Goal: Task Accomplishment & Management: Manage account settings

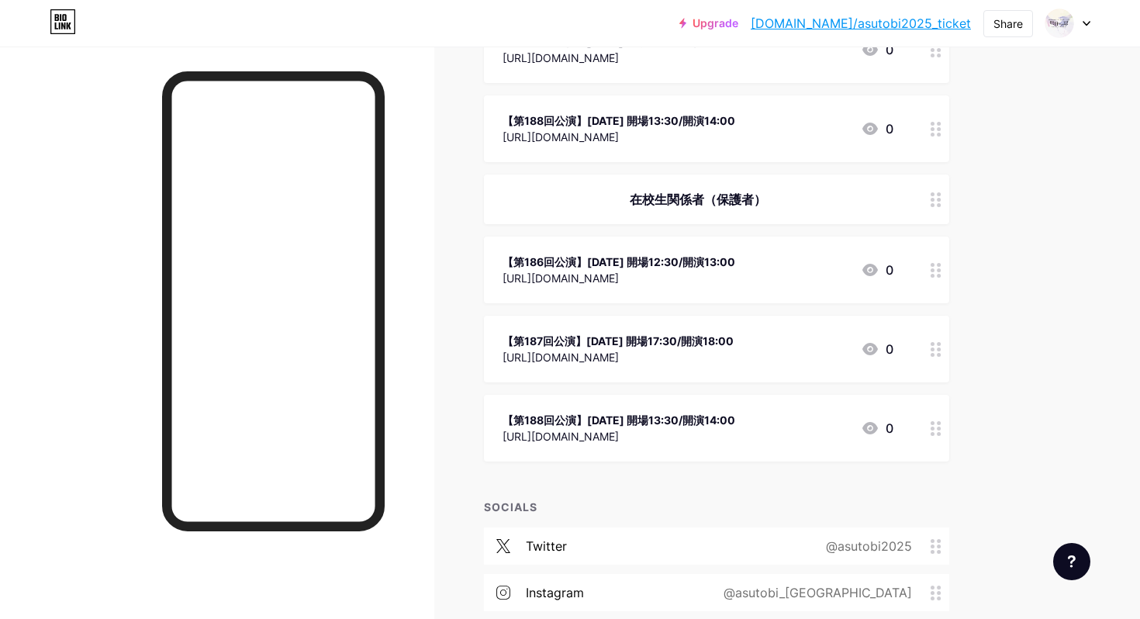
scroll to position [492, 0]
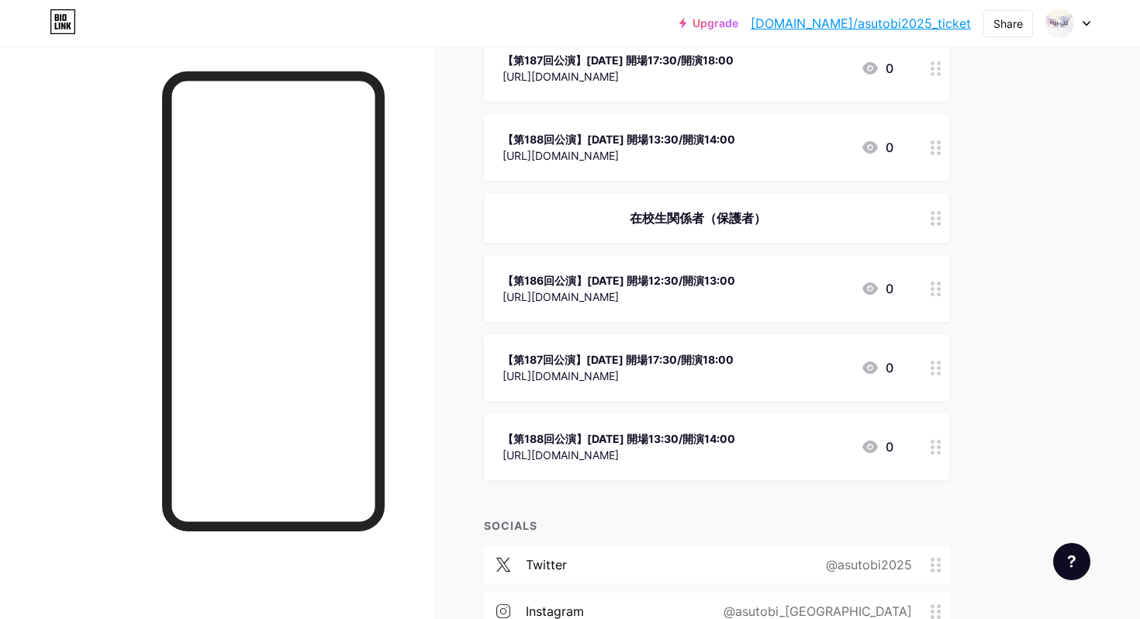
click at [739, 227] on div "在校生関係者（保護者）" at bounding box center [716, 218] width 465 height 50
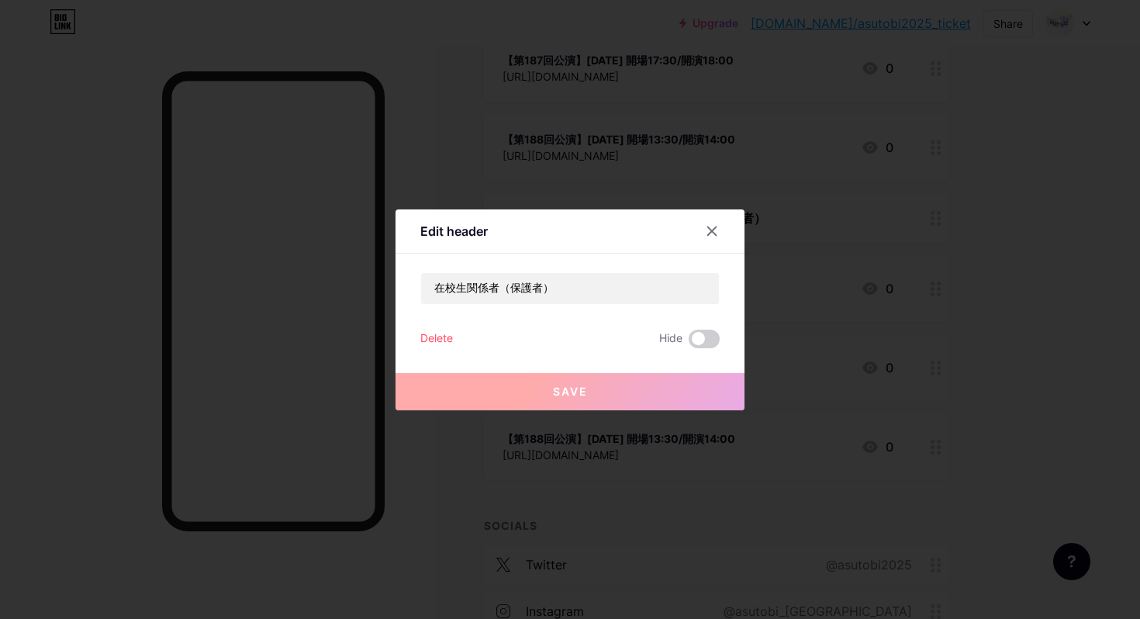
click at [441, 340] on div "Delete" at bounding box center [436, 339] width 33 height 19
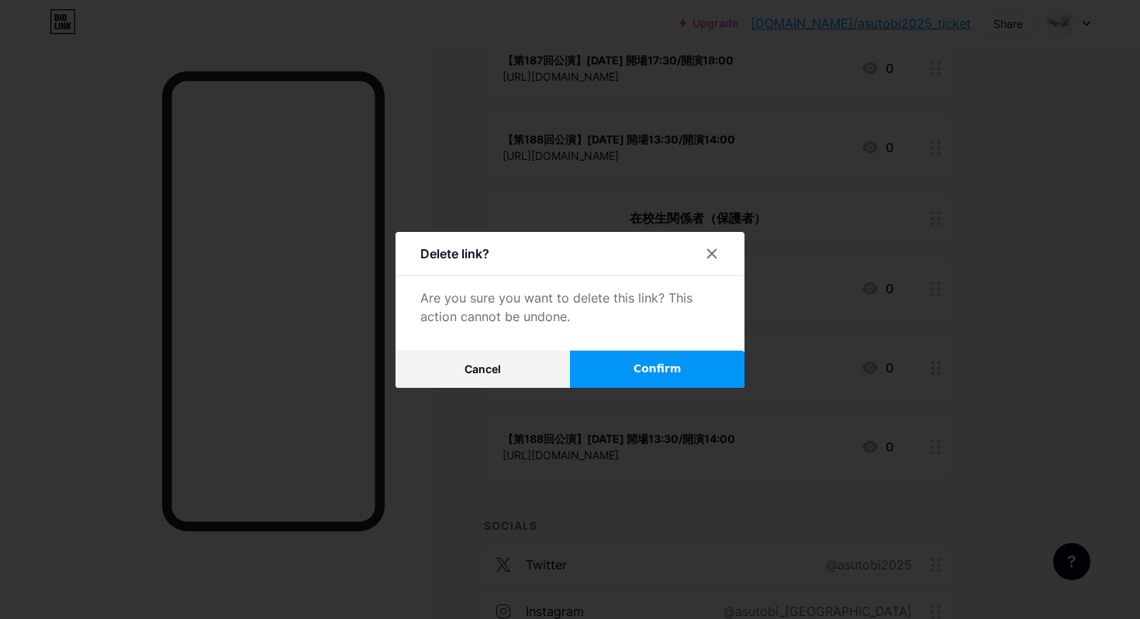
click at [696, 370] on button "Confirm" at bounding box center [657, 369] width 175 height 37
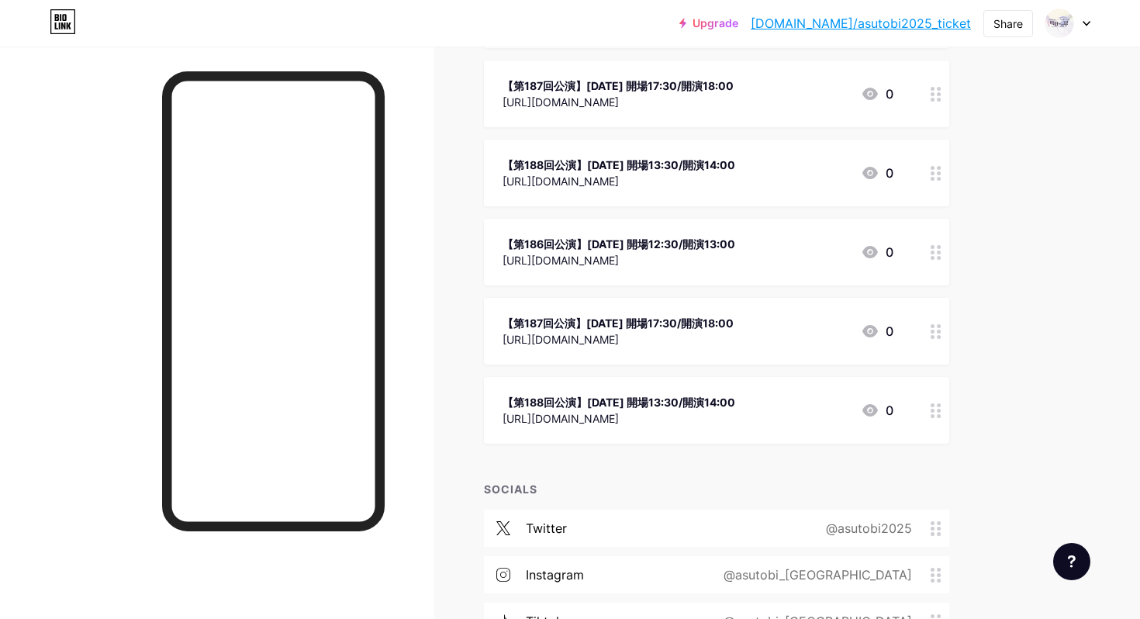
scroll to position [451, 0]
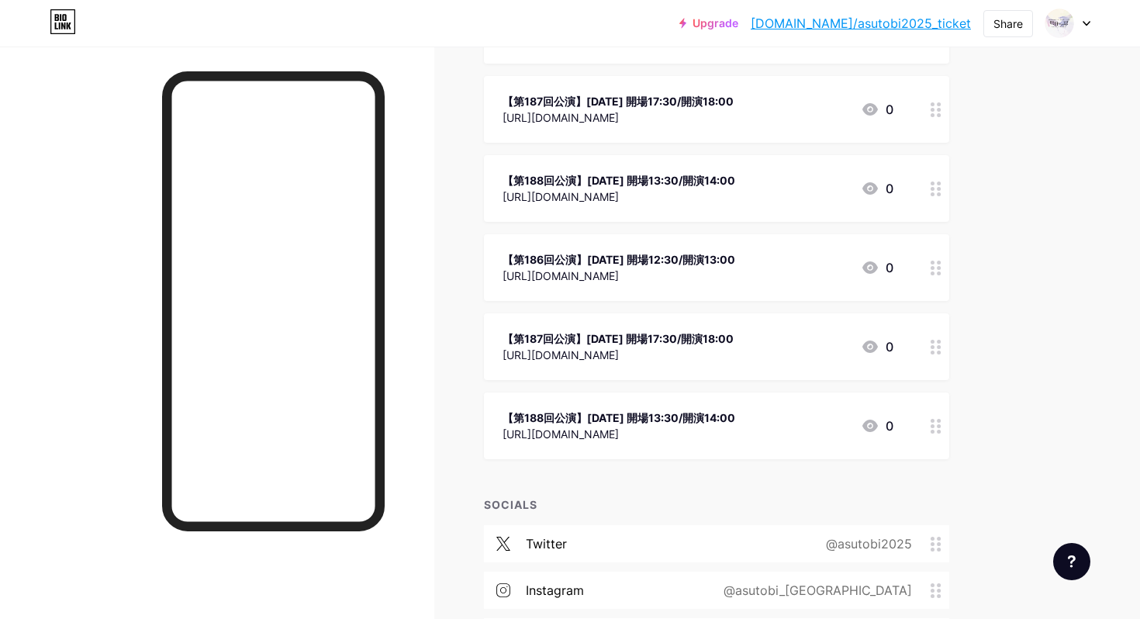
click at [707, 280] on div "[URL][DOMAIN_NAME]" at bounding box center [619, 276] width 233 height 16
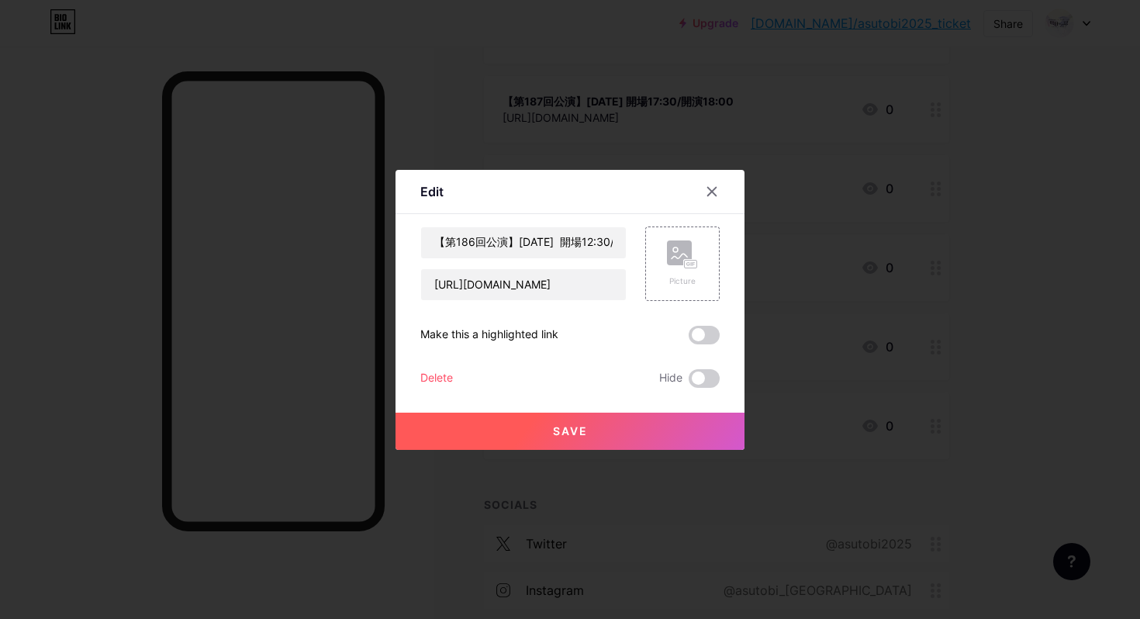
click at [446, 376] on div "Delete" at bounding box center [436, 378] width 33 height 19
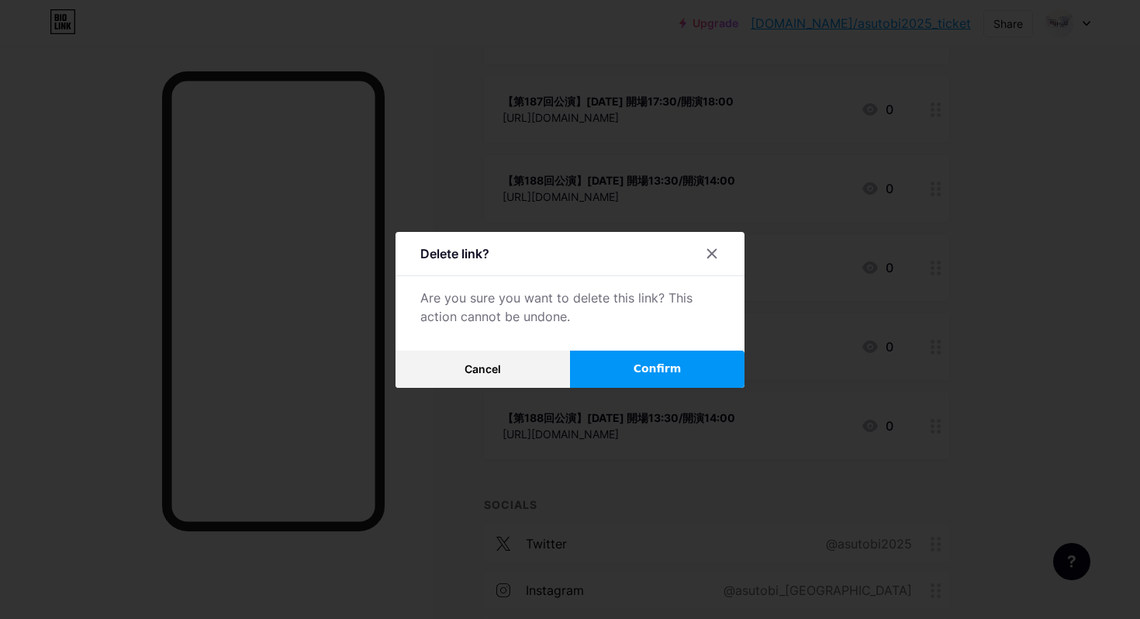
click at [632, 371] on button "Confirm" at bounding box center [657, 369] width 175 height 37
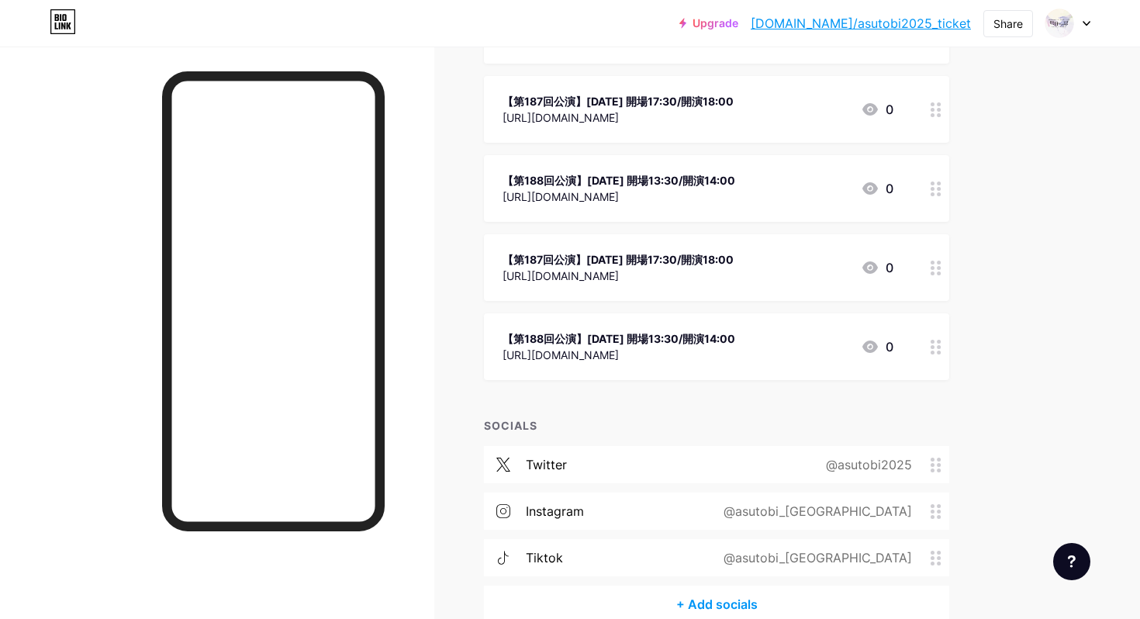
click at [641, 270] on div "[URL][DOMAIN_NAME]" at bounding box center [618, 276] width 231 height 16
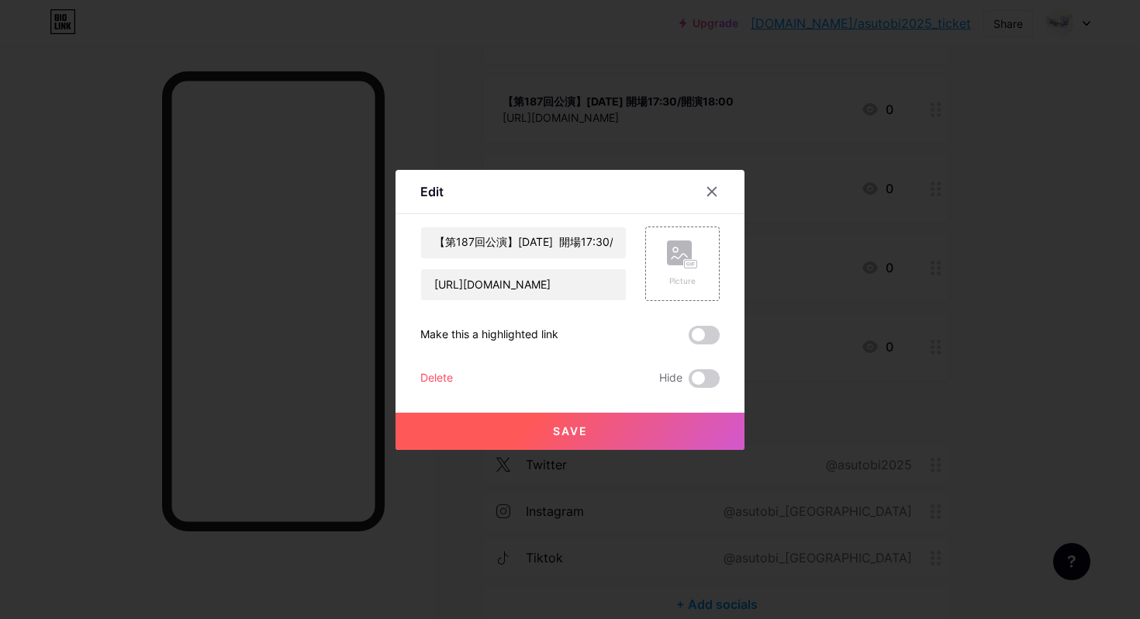
click at [441, 375] on div "Delete" at bounding box center [436, 378] width 33 height 19
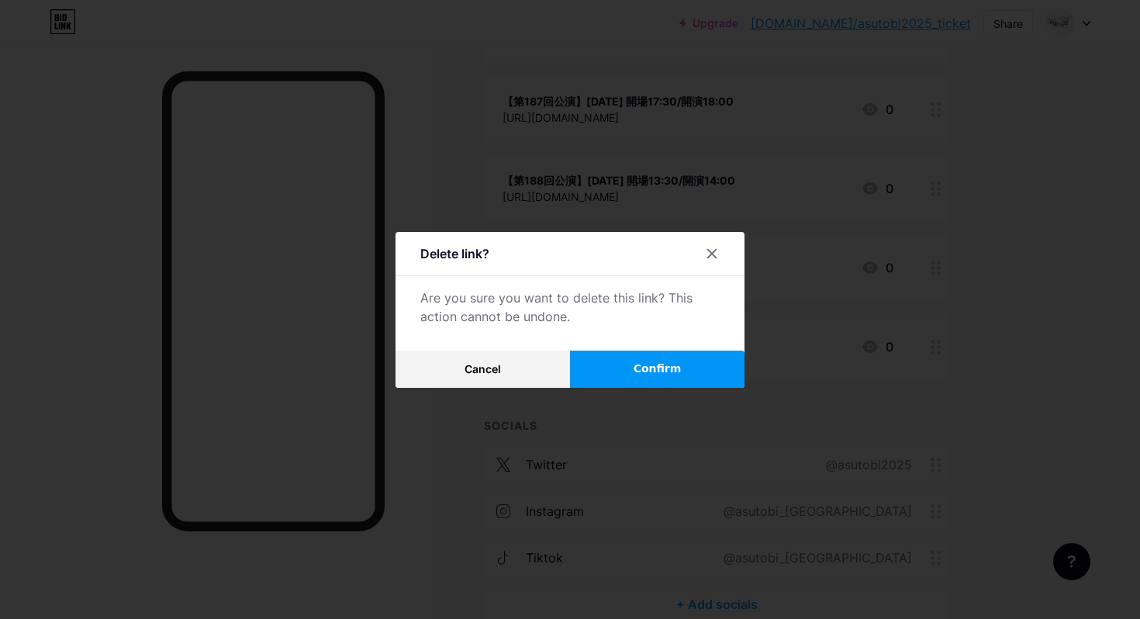
click at [643, 382] on button "Confirm" at bounding box center [657, 369] width 175 height 37
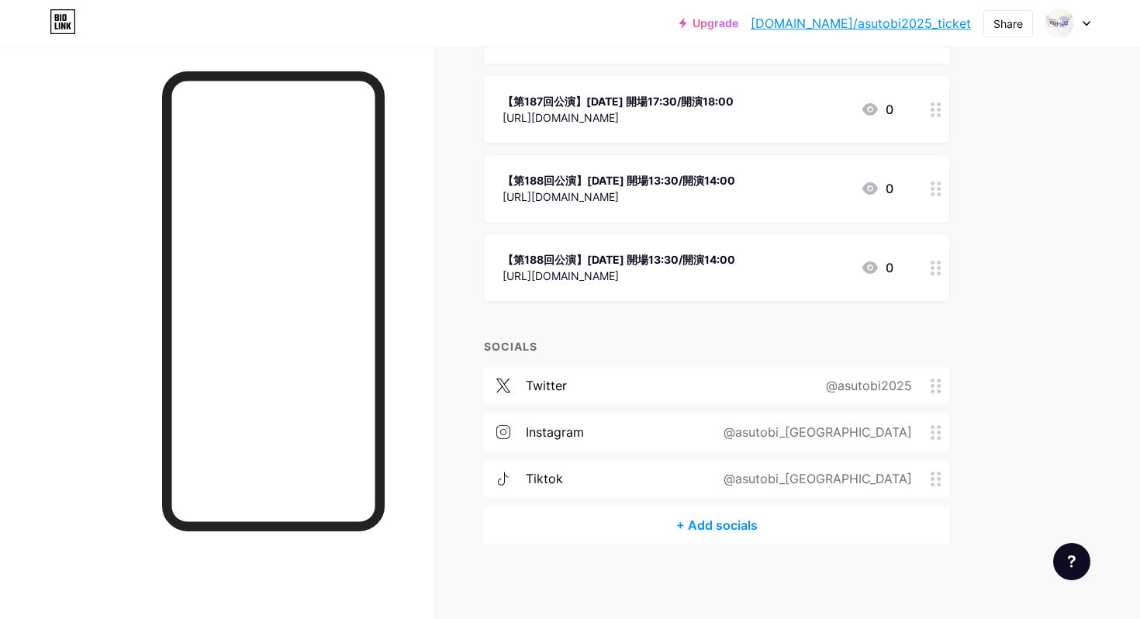
click at [640, 275] on div "[URL][DOMAIN_NAME]" at bounding box center [619, 276] width 233 height 16
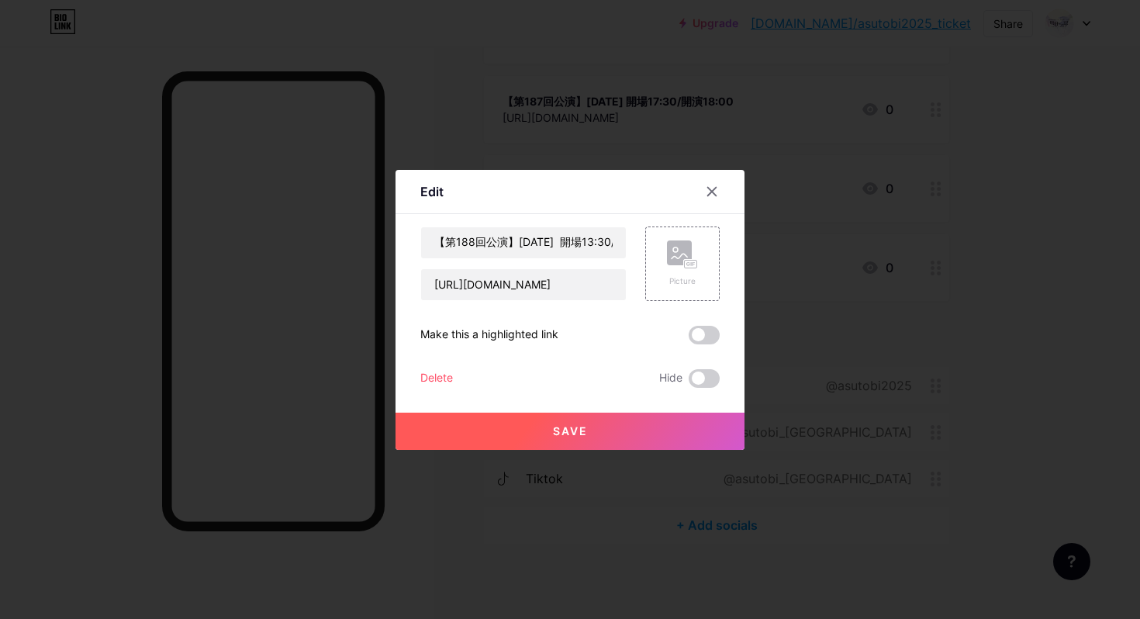
click at [437, 380] on div "Delete" at bounding box center [436, 378] width 33 height 19
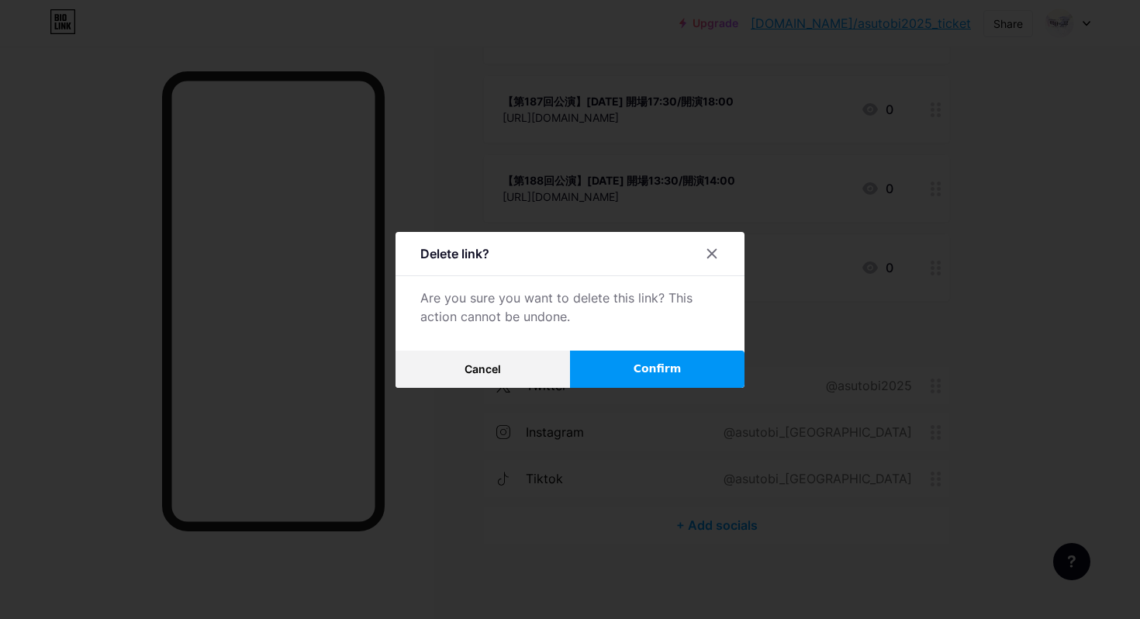
click at [618, 374] on button "Confirm" at bounding box center [657, 369] width 175 height 37
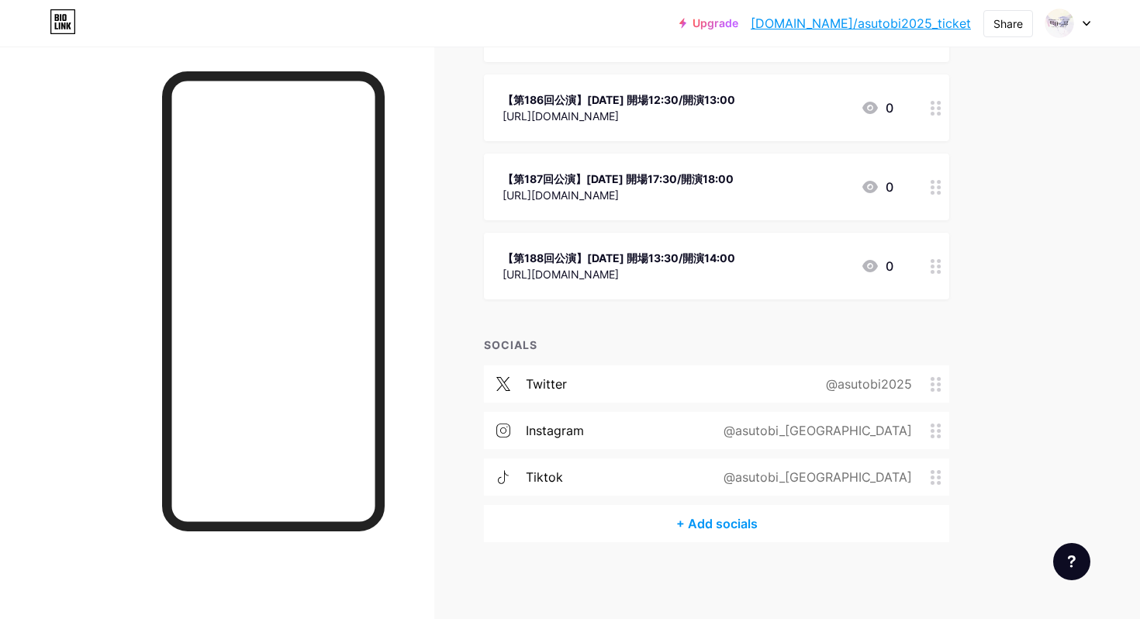
scroll to position [0, 0]
